Goal: Information Seeking & Learning: Learn about a topic

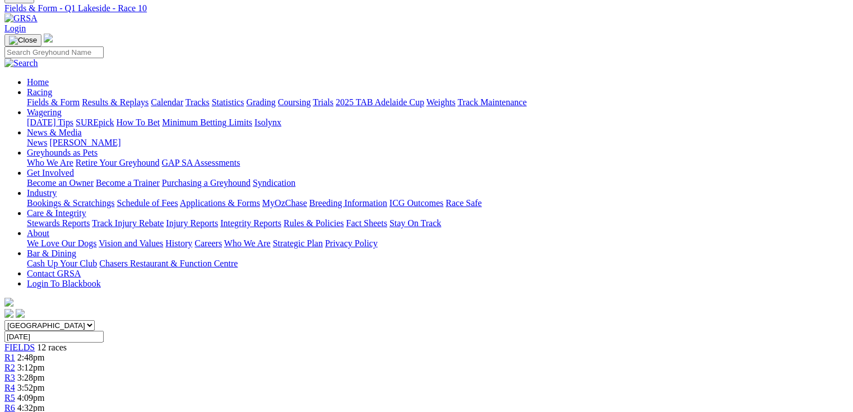
scroll to position [45, 0]
click at [55, 97] on link "Fields & Form" at bounding box center [53, 102] width 53 height 10
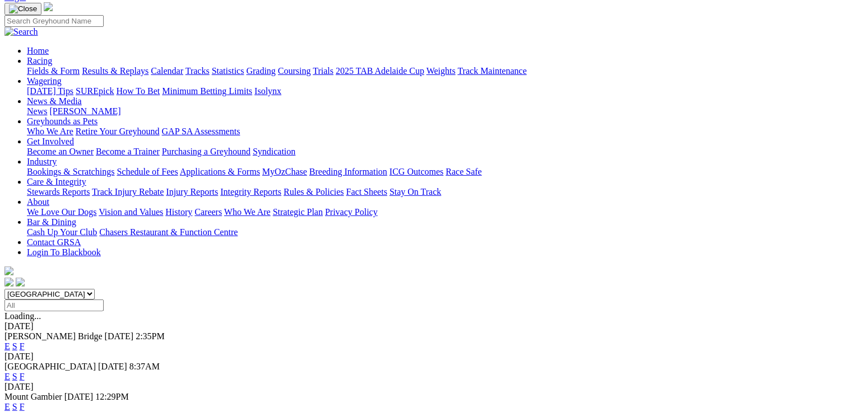
scroll to position [76, 0]
select select "QLD"
click at [76, 289] on select "South Australia New South Wales Northern Territory Queensland Tasmania Victoria…" at bounding box center [49, 294] width 90 height 11
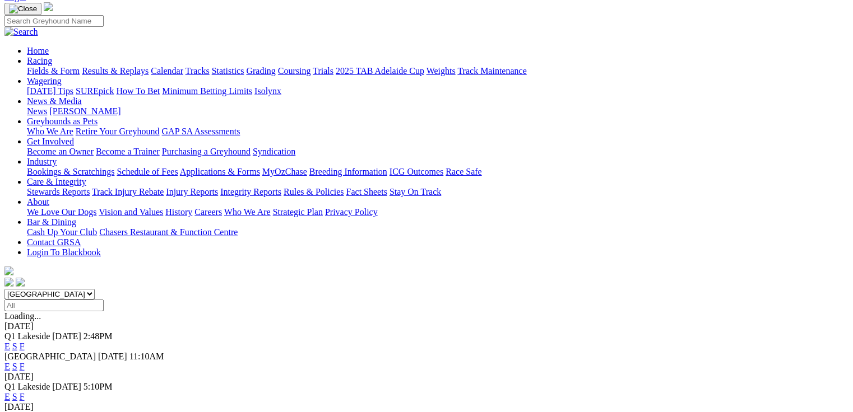
click at [10, 392] on link "E" at bounding box center [7, 397] width 6 height 10
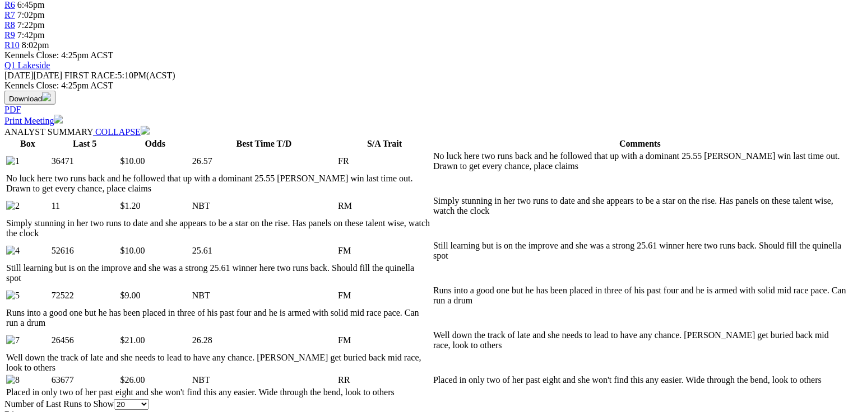
scroll to position [403, 0]
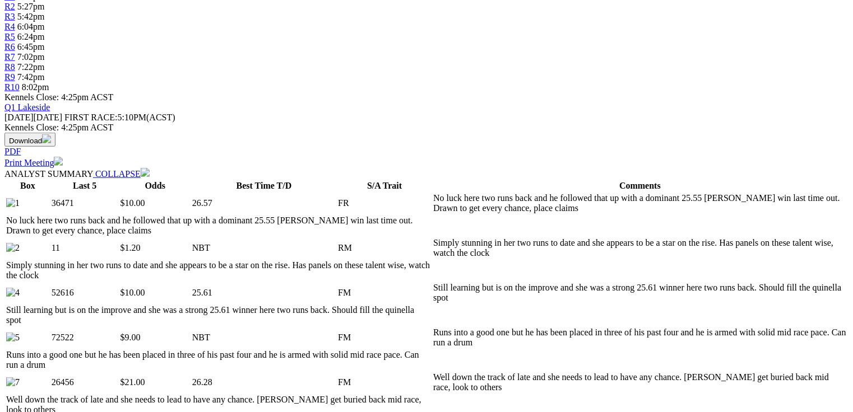
scroll to position [410, 0]
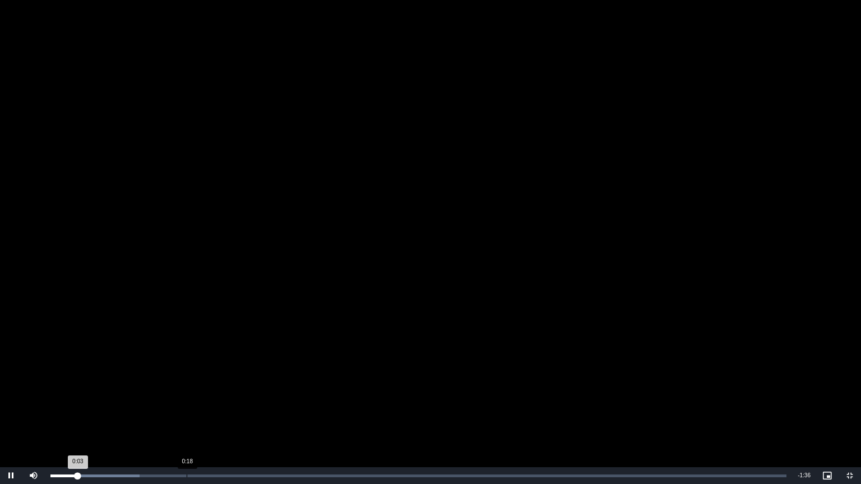
click at [187, 412] on div "0:18" at bounding box center [187, 476] width 1 height 3
click at [362, 249] on video "To view this video please enable JavaScript, and consider upgrading to a web br…" at bounding box center [430, 242] width 861 height 484
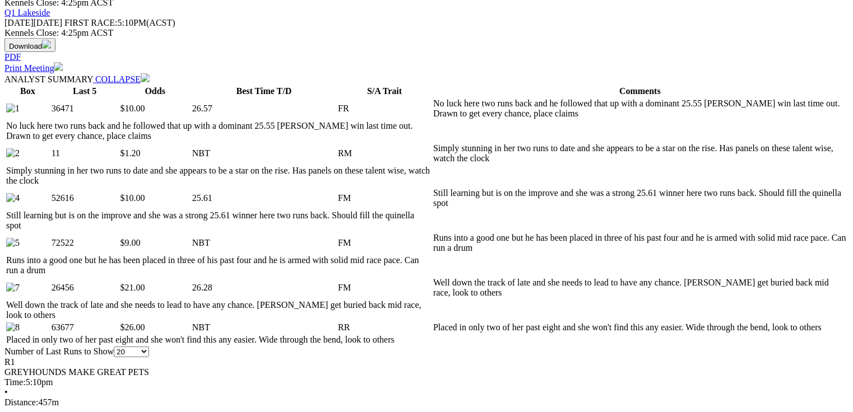
scroll to position [589, 0]
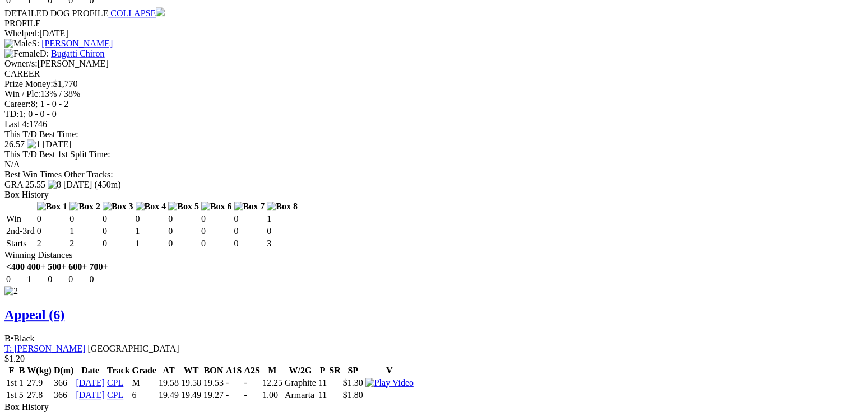
scroll to position [0, 0]
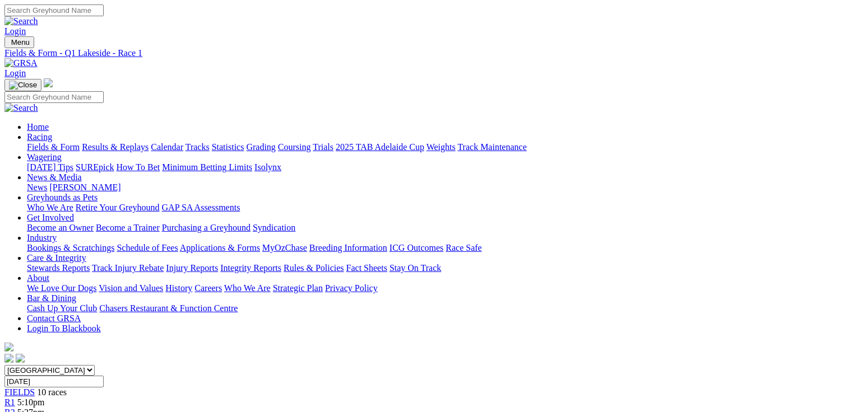
click at [15, 408] on link "R2" at bounding box center [9, 413] width 11 height 10
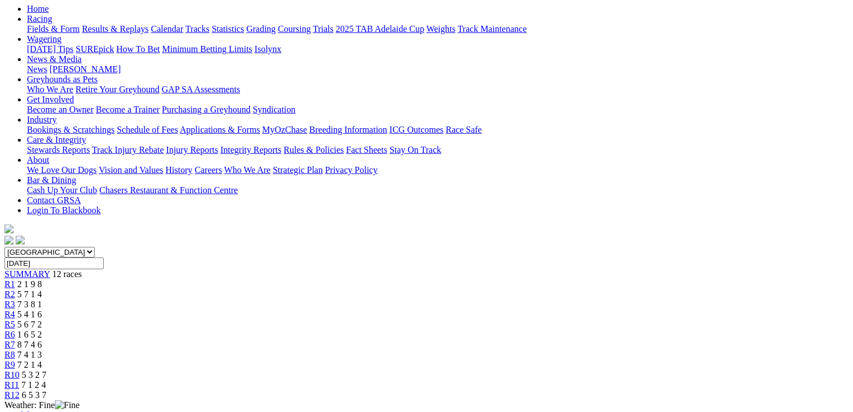
scroll to position [134, 0]
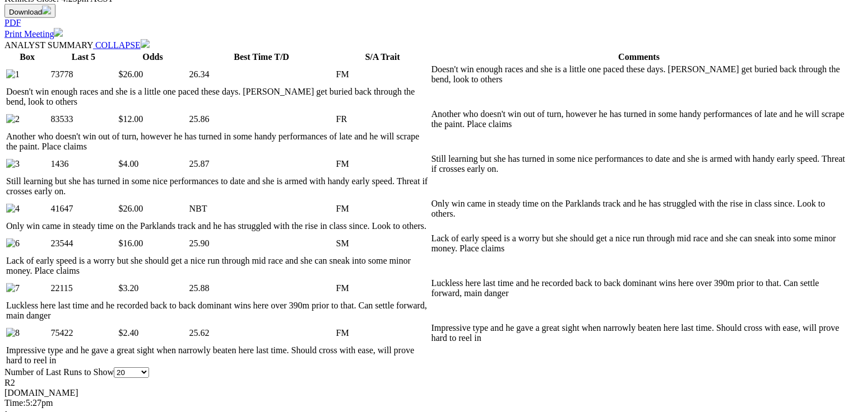
scroll to position [538, 0]
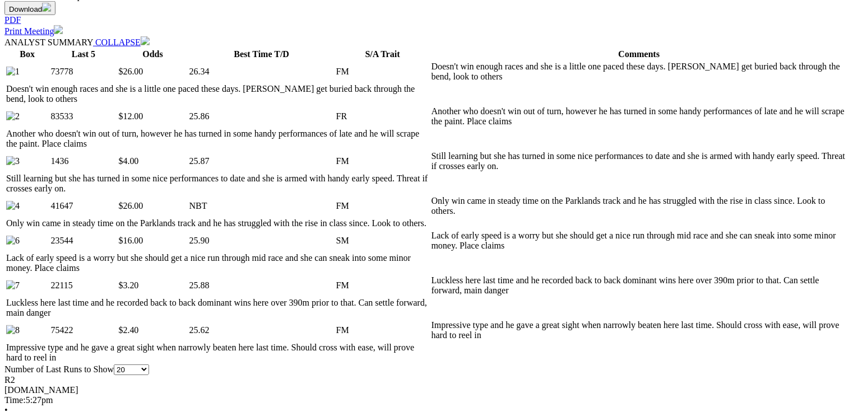
drag, startPoint x: 35, startPoint y: 57, endPoint x: 336, endPoint y: 73, distance: 300.7
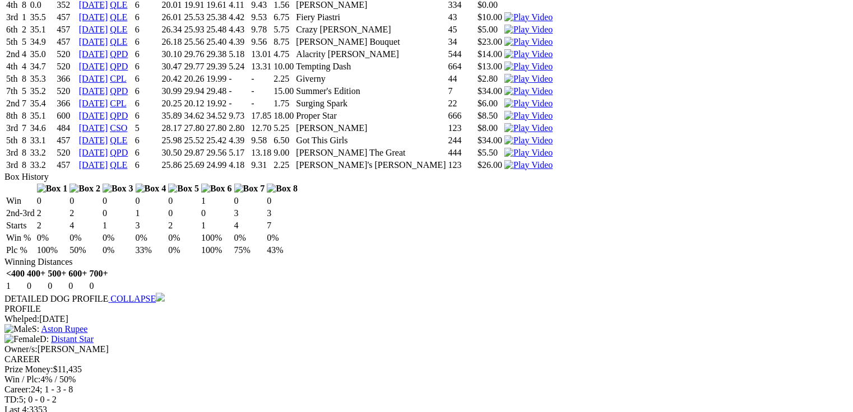
scroll to position [2107, 0]
